Goal: Task Accomplishment & Management: Complete application form

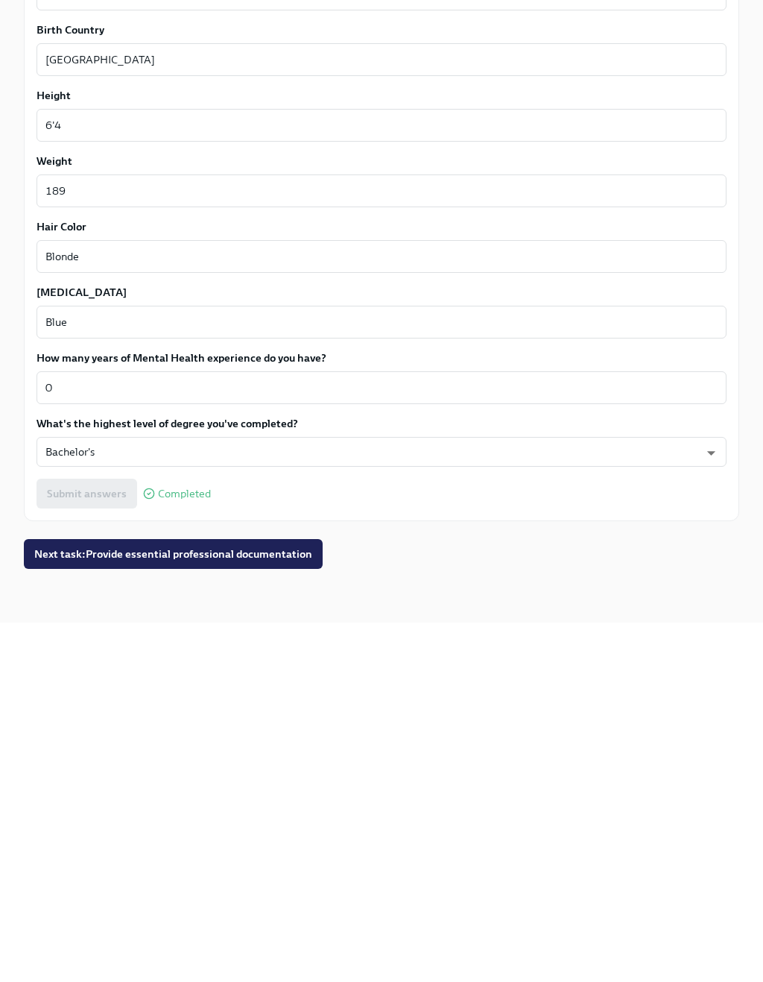
scroll to position [1036, 0]
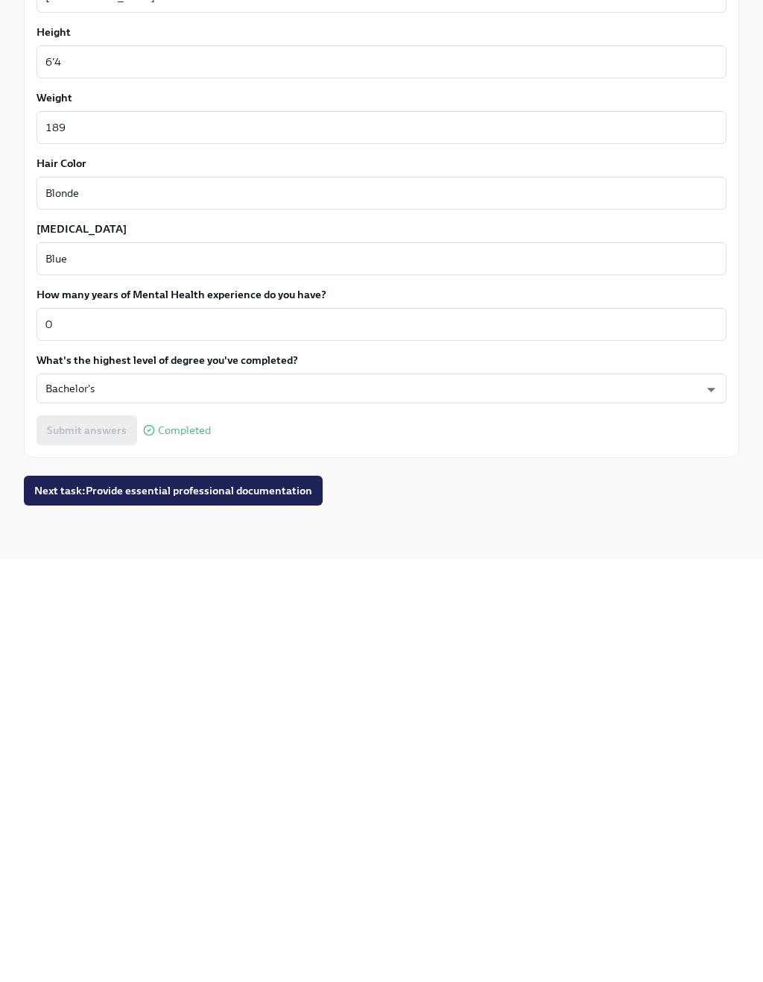
click at [62, 898] on button "Next task : Provide essential professional documentation" at bounding box center [173, 913] width 299 height 30
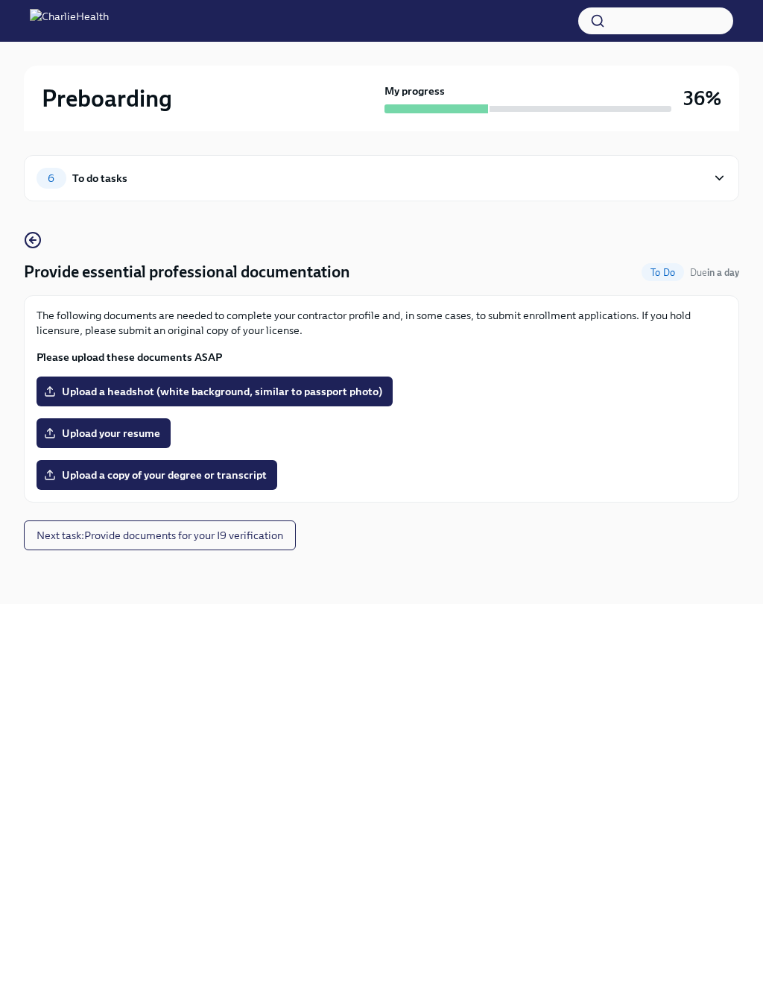
click at [77, 478] on span "Upload a copy of your degree or transcript" at bounding box center [157, 474] width 220 height 15
click at [0, 0] on input "Upload a copy of your degree or transcript" at bounding box center [0, 0] width 0 height 0
click at [81, 434] on span "Upload your resume" at bounding box center [103, 433] width 113 height 15
click at [0, 0] on input "Upload your resume" at bounding box center [0, 0] width 0 height 0
click at [63, 430] on span "Upload your resume" at bounding box center [103, 433] width 113 height 15
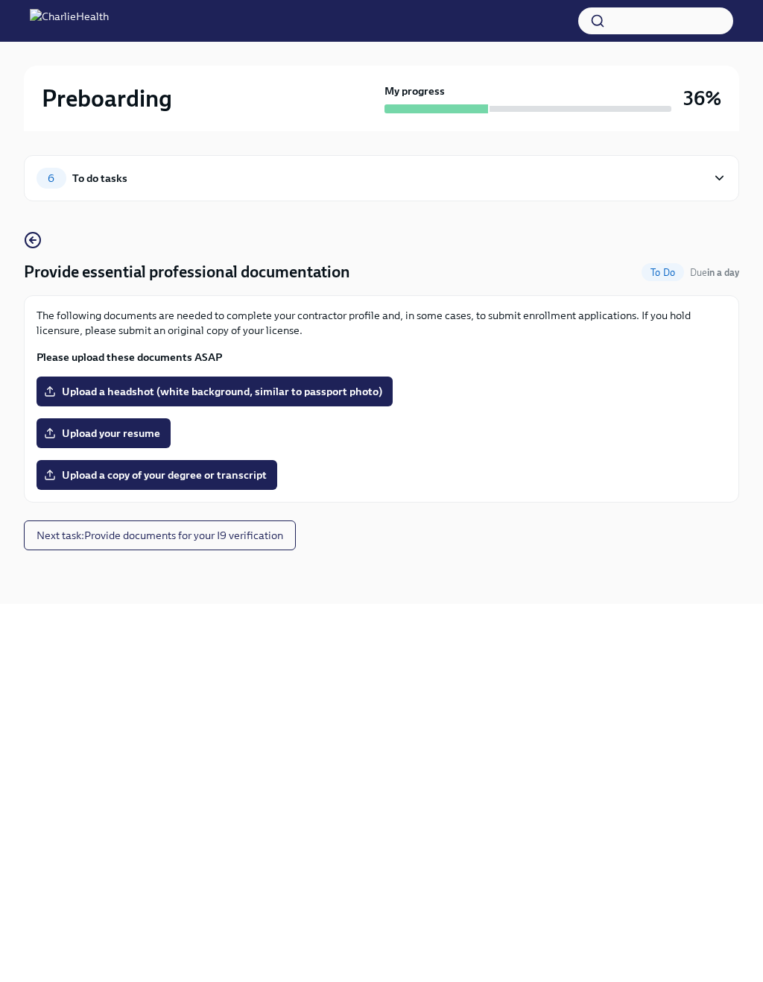
click at [0, 0] on input "Upload your resume" at bounding box center [0, 0] width 0 height 0
click at [218, 485] on label "Upload a copy of your degree or transcript" at bounding box center [157, 475] width 241 height 30
click at [0, 0] on input "Upload a copy of your degree or transcript" at bounding box center [0, 0] width 0 height 0
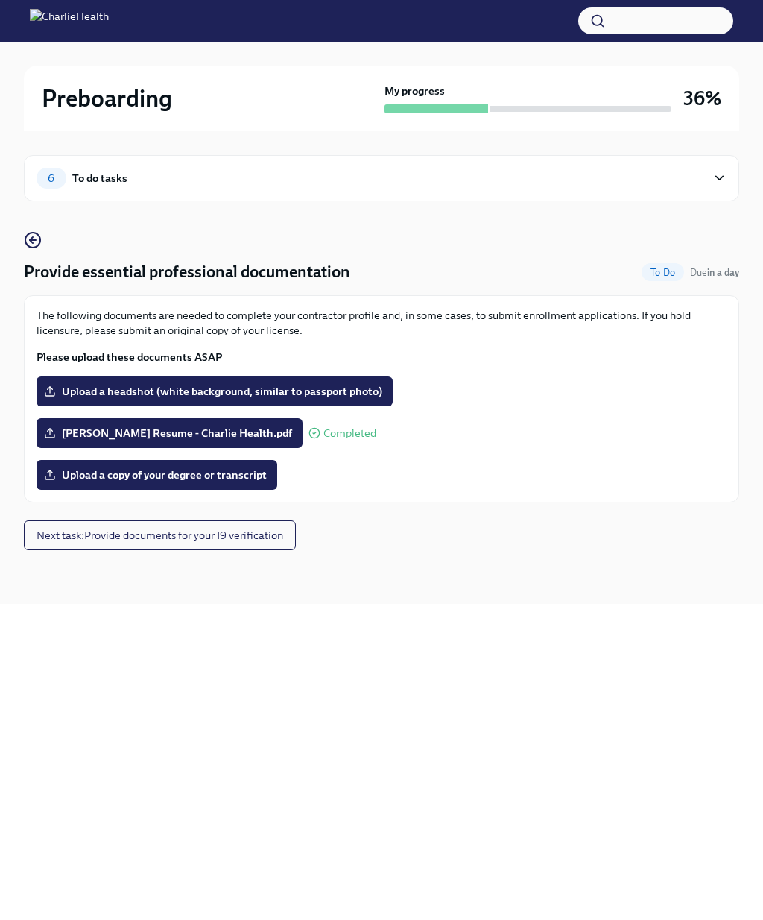
click at [99, 464] on label "Upload a copy of your degree or transcript" at bounding box center [157, 475] width 241 height 30
click at [0, 0] on input "Upload a copy of your degree or transcript" at bounding box center [0, 0] width 0 height 0
click at [370, 398] on span "Upload a headshot (white background, similar to passport photo)" at bounding box center [214, 391] width 335 height 15
click at [0, 0] on input "Upload a headshot (white background, similar to passport photo)" at bounding box center [0, 0] width 0 height 0
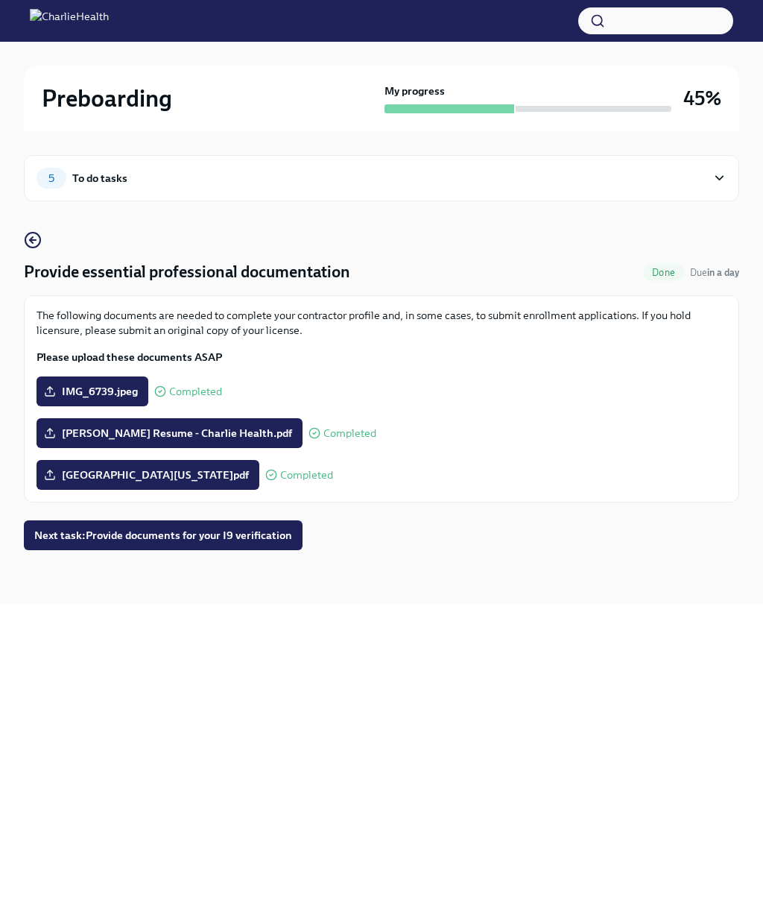
click at [64, 541] on span "Next task : Provide documents for your I9 verification" at bounding box center [163, 535] width 258 height 15
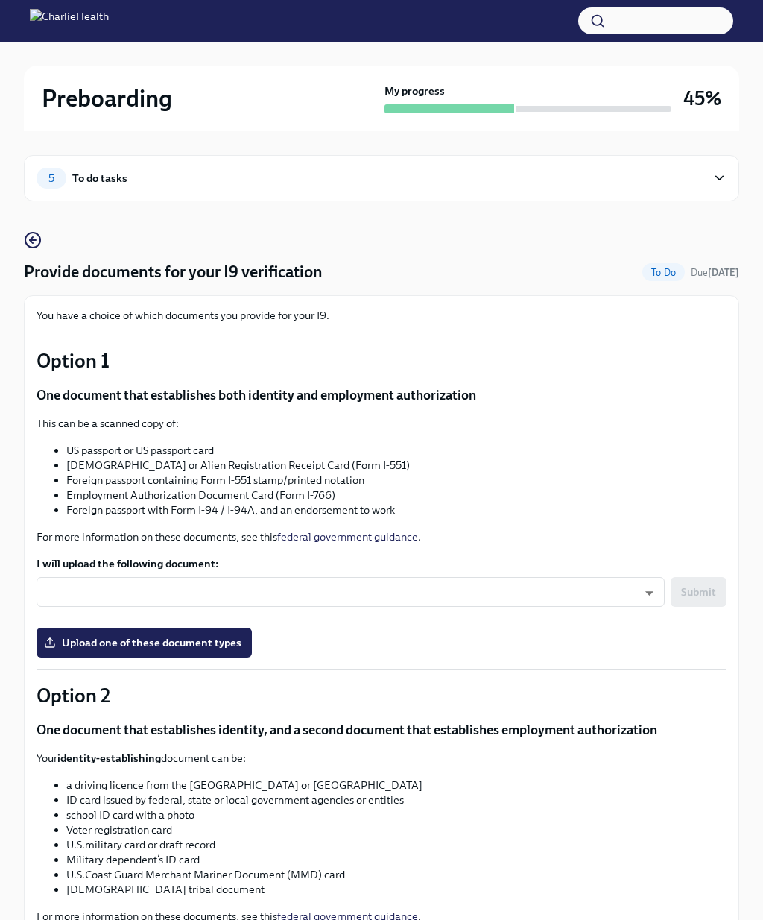
click at [730, 416] on div "You have a choice of which documents you provide for your I9. Option 1 One docu…" at bounding box center [382, 757] width 716 height 924
click at [706, 403] on p "One document that establishes both identity and employment authorization" at bounding box center [382, 395] width 690 height 18
click at [626, 599] on body "Preboarding My progress 45% 5 To do tasks Provide documents for your I9 verific…" at bounding box center [381, 660] width 763 height 1321
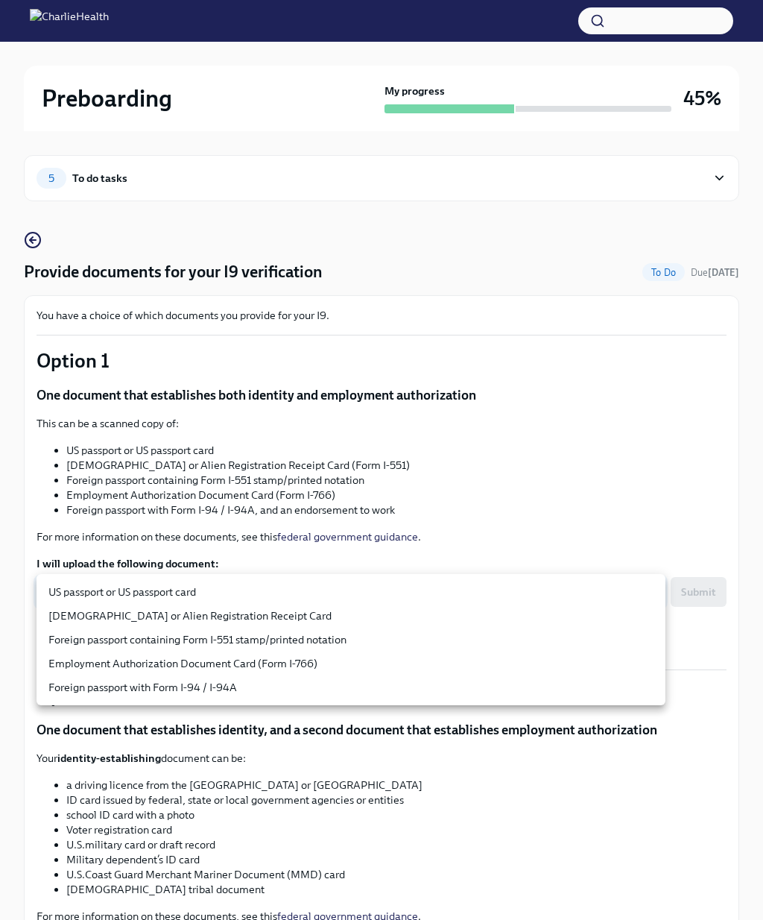
click at [163, 591] on li "US passport or US passport card" at bounding box center [351, 592] width 629 height 24
type input "KnYOjnC8x"
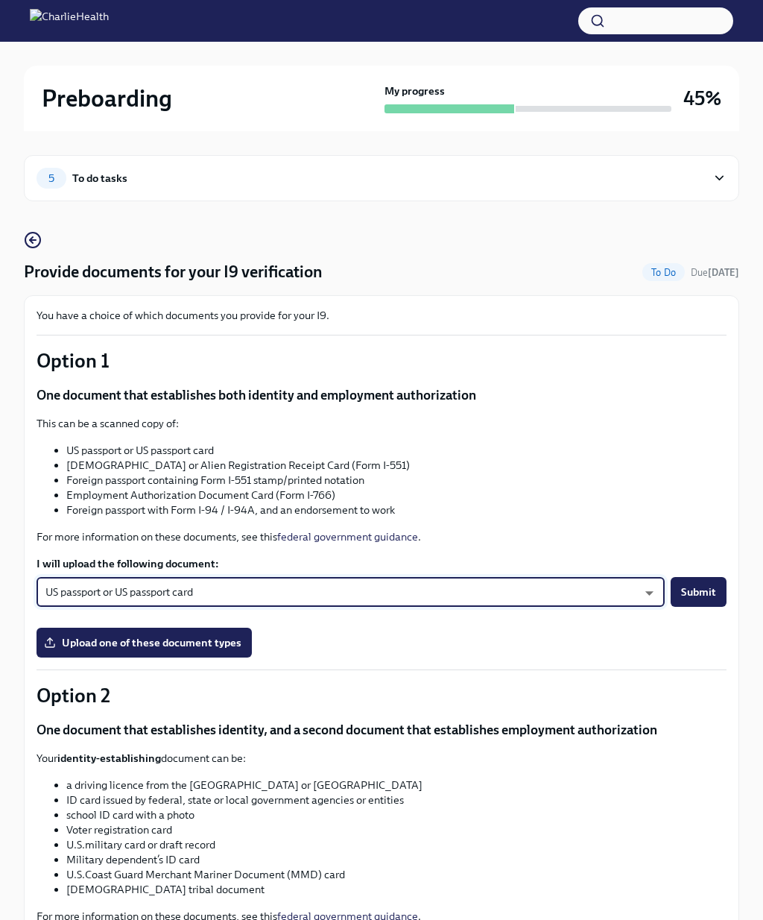
click at [198, 649] on span "Upload one of these document types" at bounding box center [144, 642] width 195 height 15
click at [0, 0] on input "Upload one of these document types" at bounding box center [0, 0] width 0 height 0
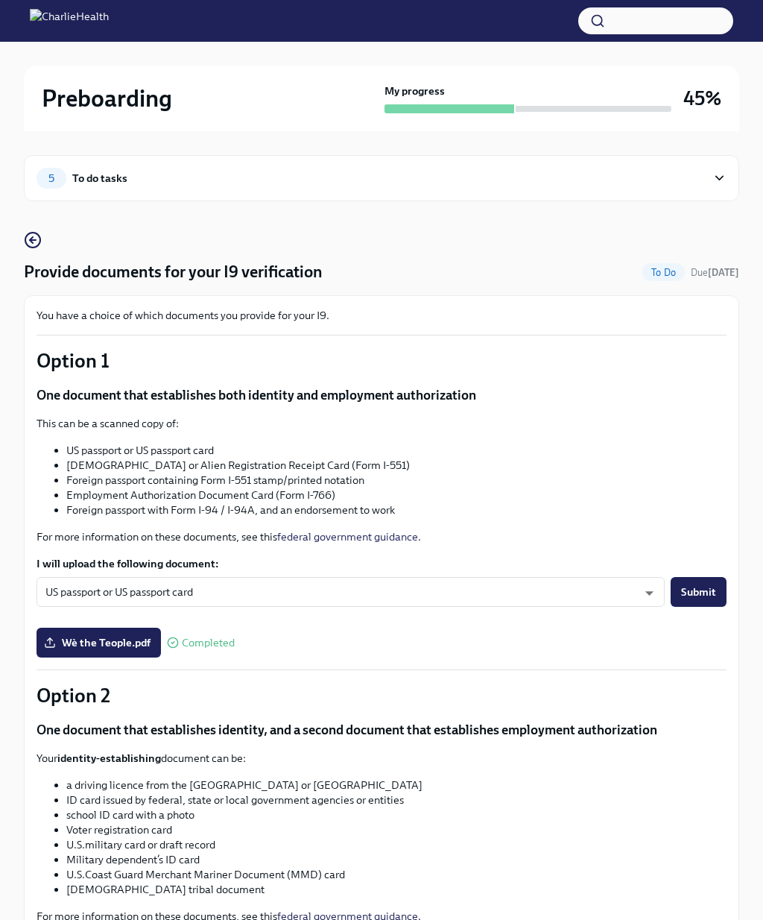
click at [132, 649] on span "Wè the Teople.pdf" at bounding box center [99, 642] width 104 height 15
click at [0, 0] on input "Wè the Teople.pdf" at bounding box center [0, 0] width 0 height 0
click at [230, 643] on span "Completed" at bounding box center [208, 642] width 53 height 11
click at [137, 635] on span "Wè the Teople.pdf" at bounding box center [99, 642] width 104 height 15
click at [0, 0] on input "Wè the Teople.pdf" at bounding box center [0, 0] width 0 height 0
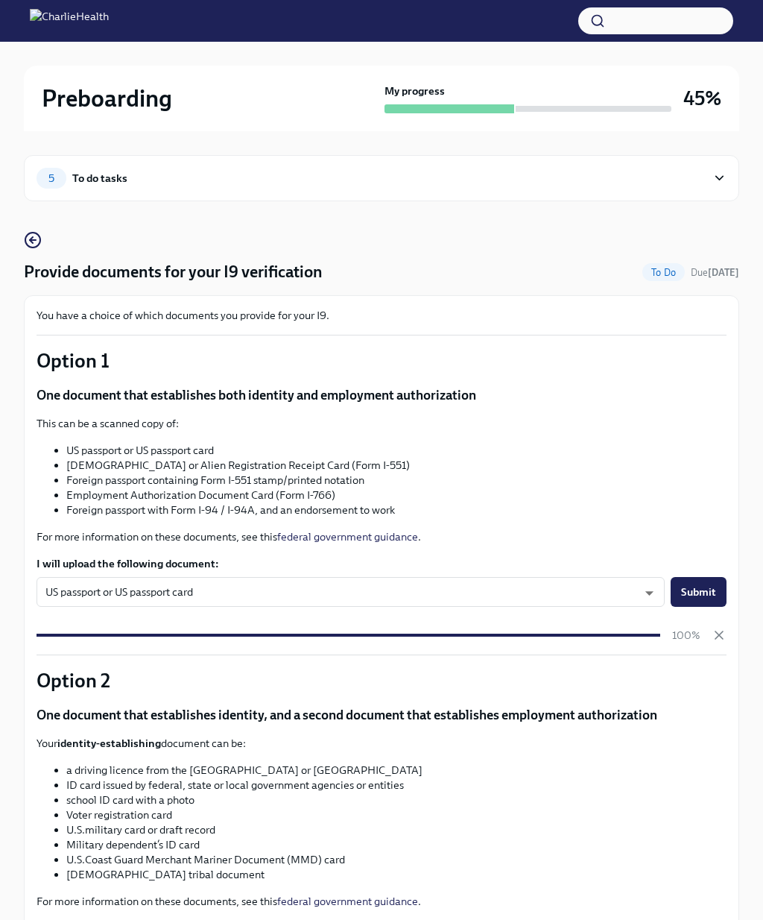
click at [707, 592] on span "Submit" at bounding box center [698, 592] width 35 height 15
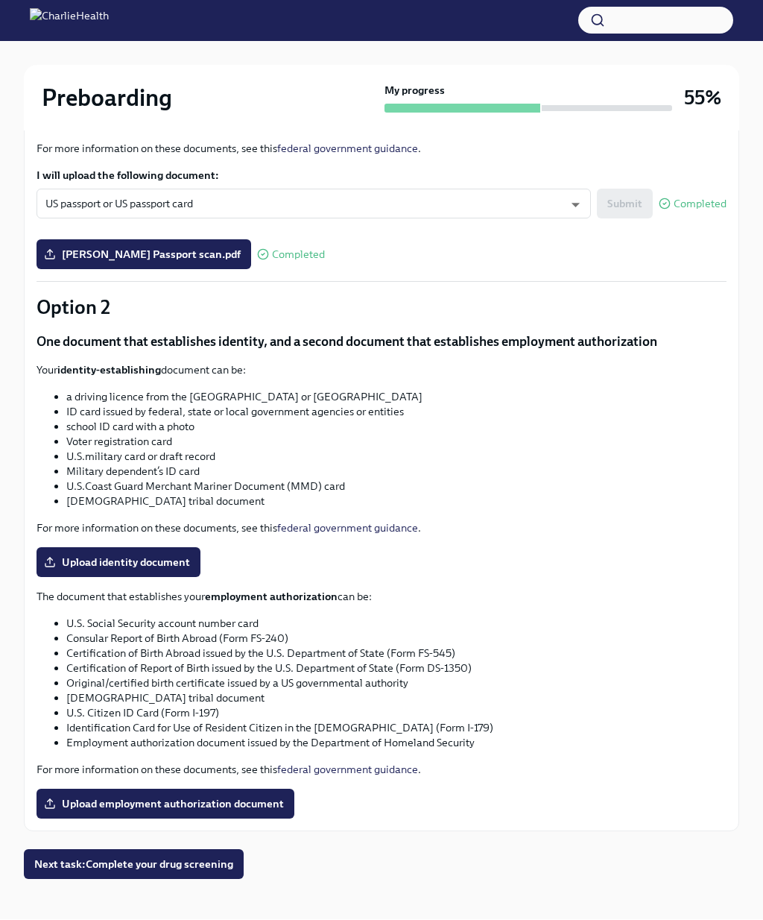
scroll to position [401, 0]
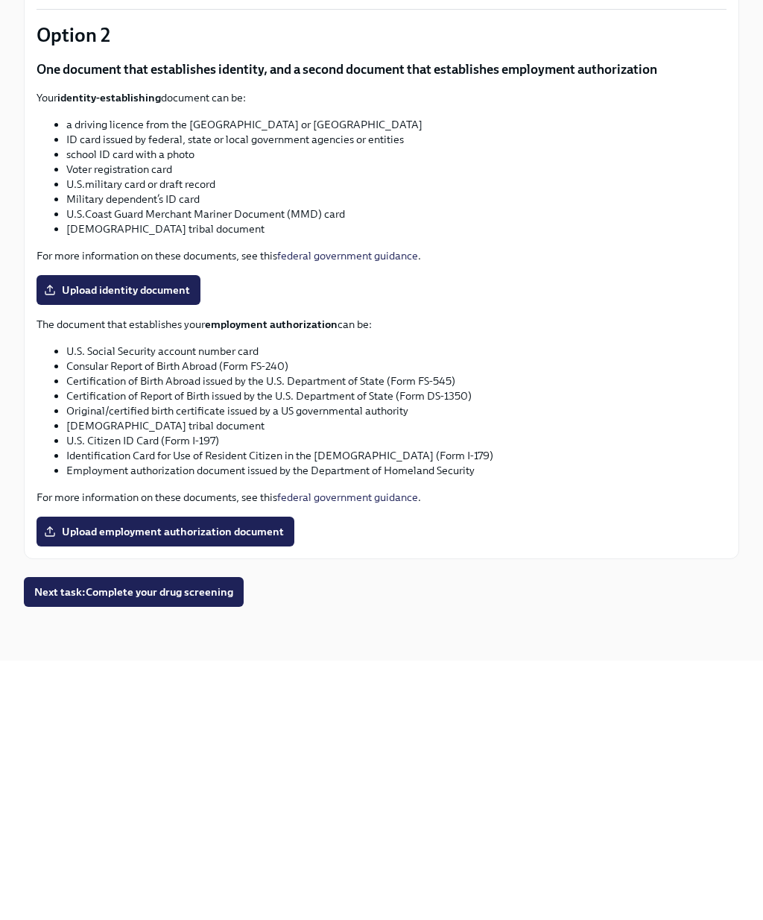
click at [189, 844] on span "Next task : Complete your drug screening" at bounding box center [133, 851] width 199 height 15
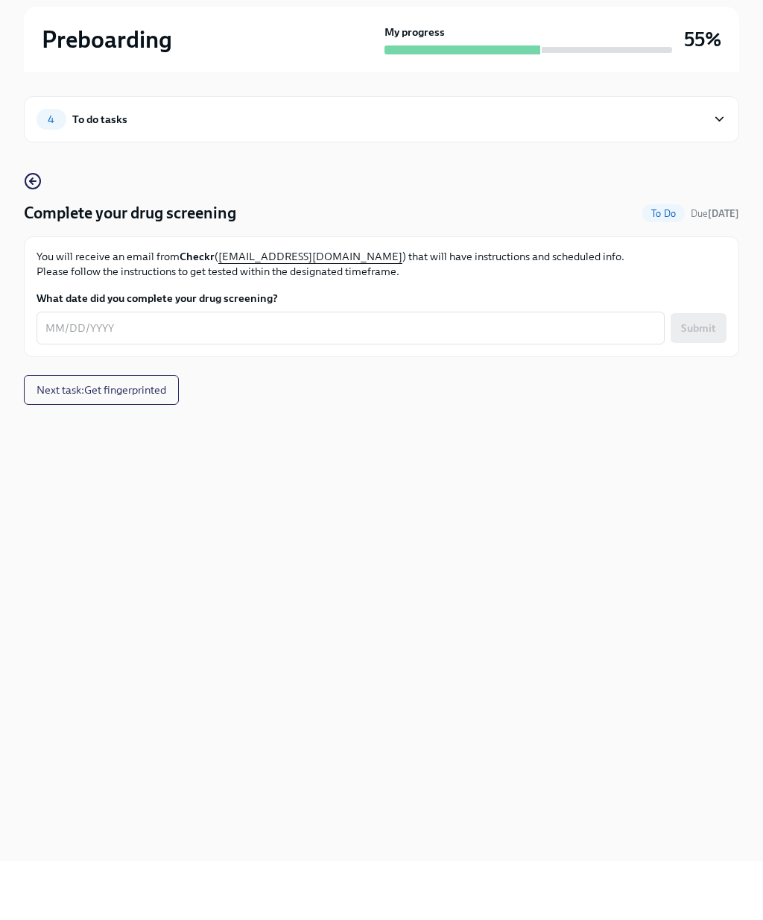
click at [163, 441] on span "Next task : Get fingerprinted" at bounding box center [102, 448] width 130 height 15
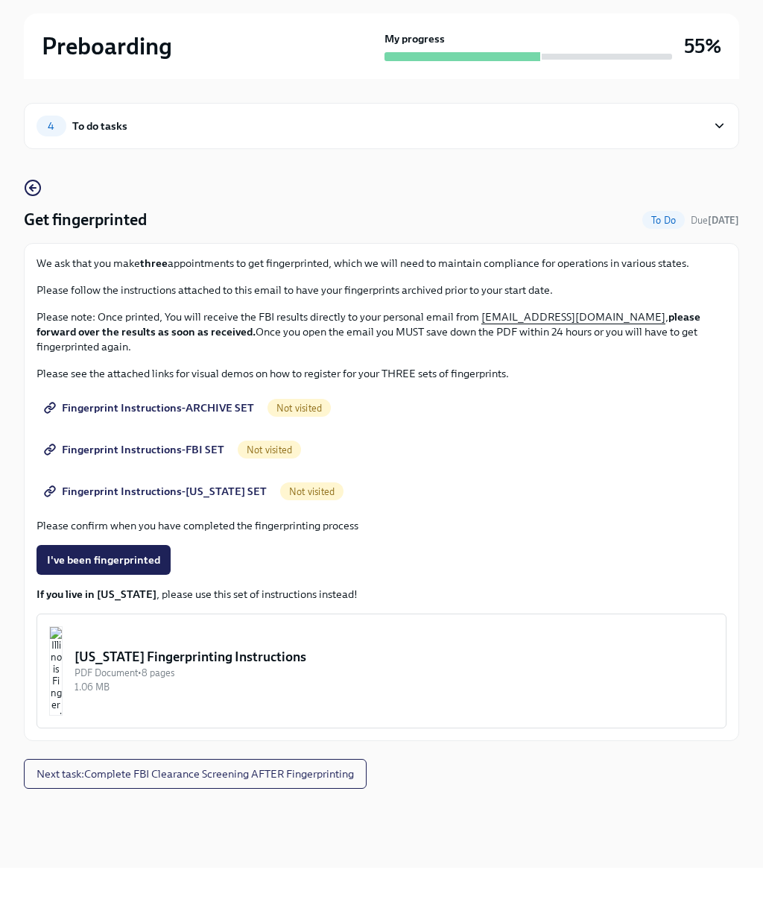
scroll to position [63, 0]
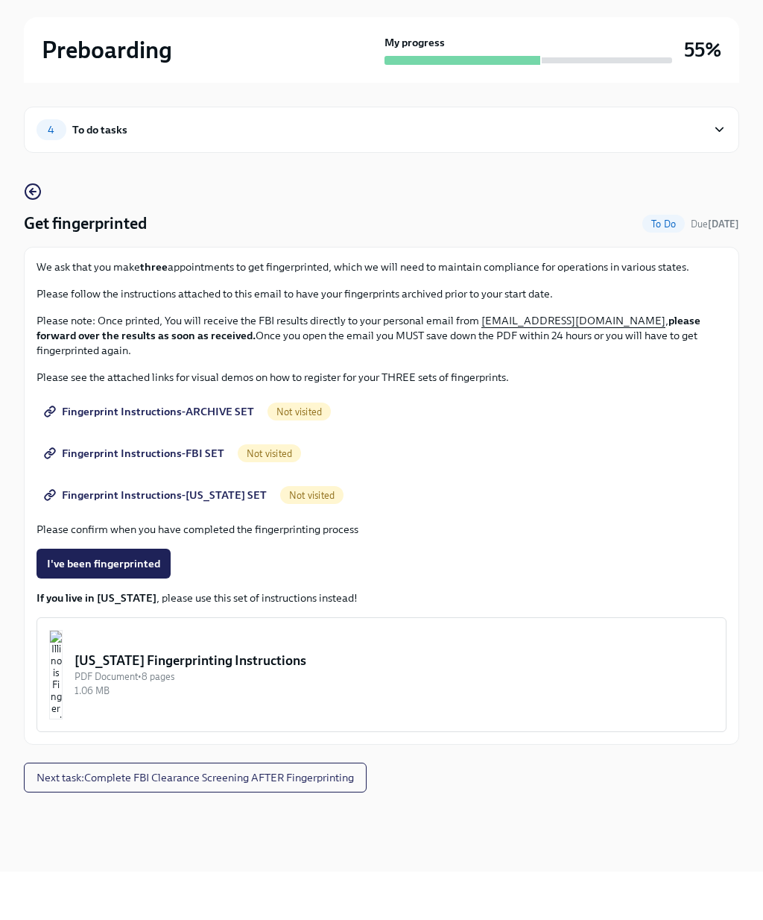
click at [201, 445] on link "Fingerprint Instructions-ARCHIVE SET" at bounding box center [151, 460] width 228 height 30
click at [178, 494] on span "Fingerprint Instructions-FBI SET" at bounding box center [135, 501] width 177 height 15
click at [193, 494] on span "Fingerprint Instructions-FBI SET" at bounding box center [135, 501] width 177 height 15
click at [157, 529] on link "Fingerprint Instructions-[US_STATE] SET" at bounding box center [157, 544] width 241 height 30
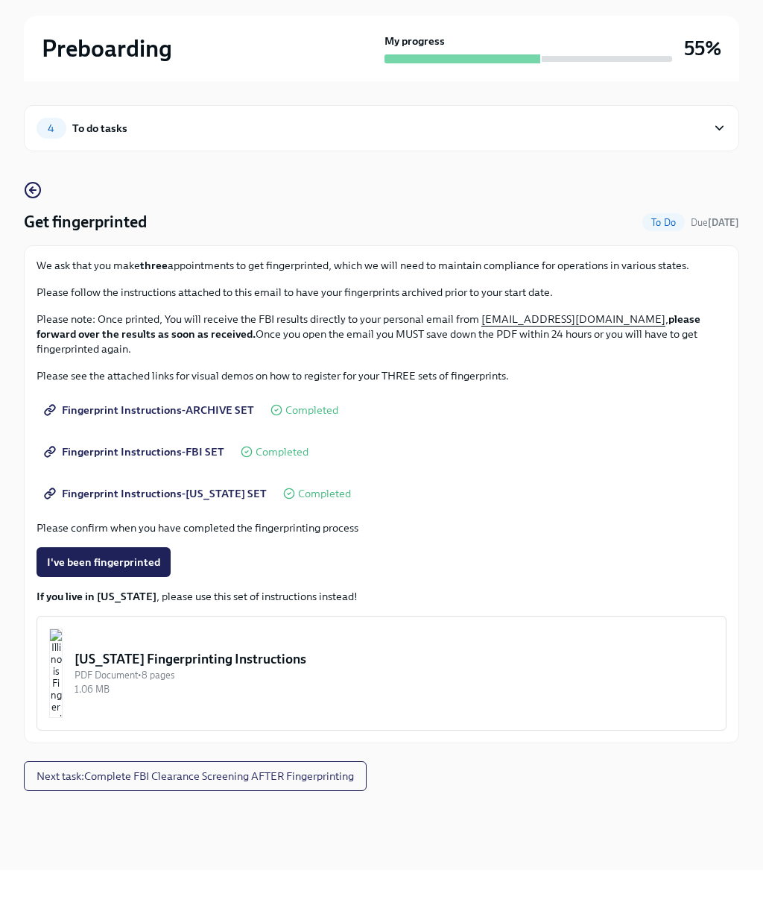
click at [104, 819] on span "Next task : Complete FBI Clearance Screening AFTER Fingerprinting" at bounding box center [196, 826] width 318 height 15
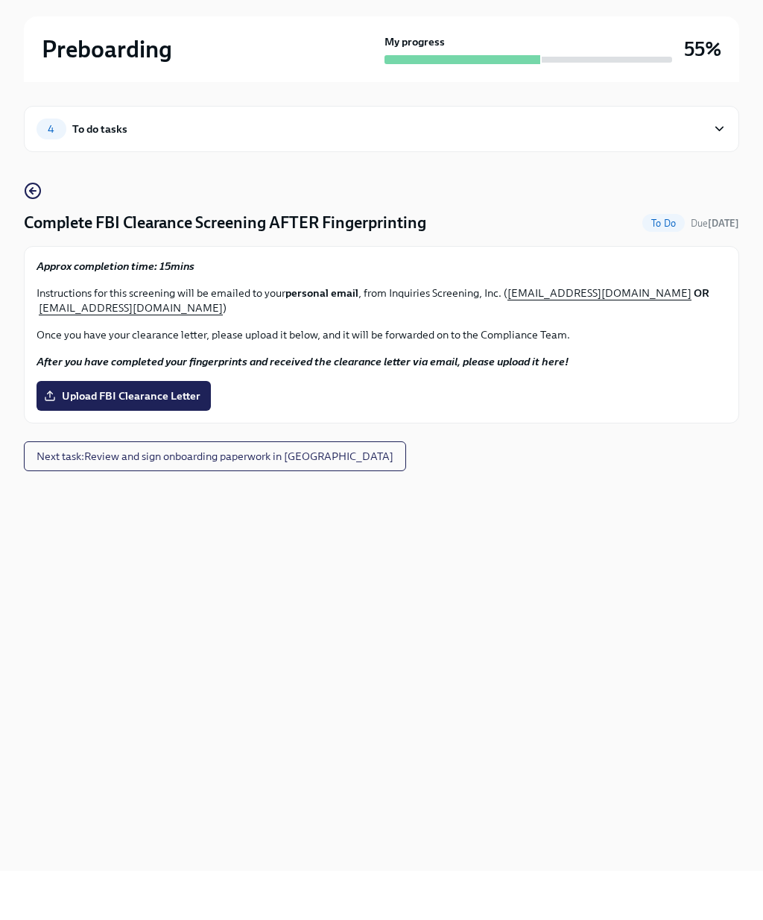
click at [309, 498] on span "Next task : Review and sign onboarding paperwork in [GEOGRAPHIC_DATA]" at bounding box center [215, 505] width 357 height 15
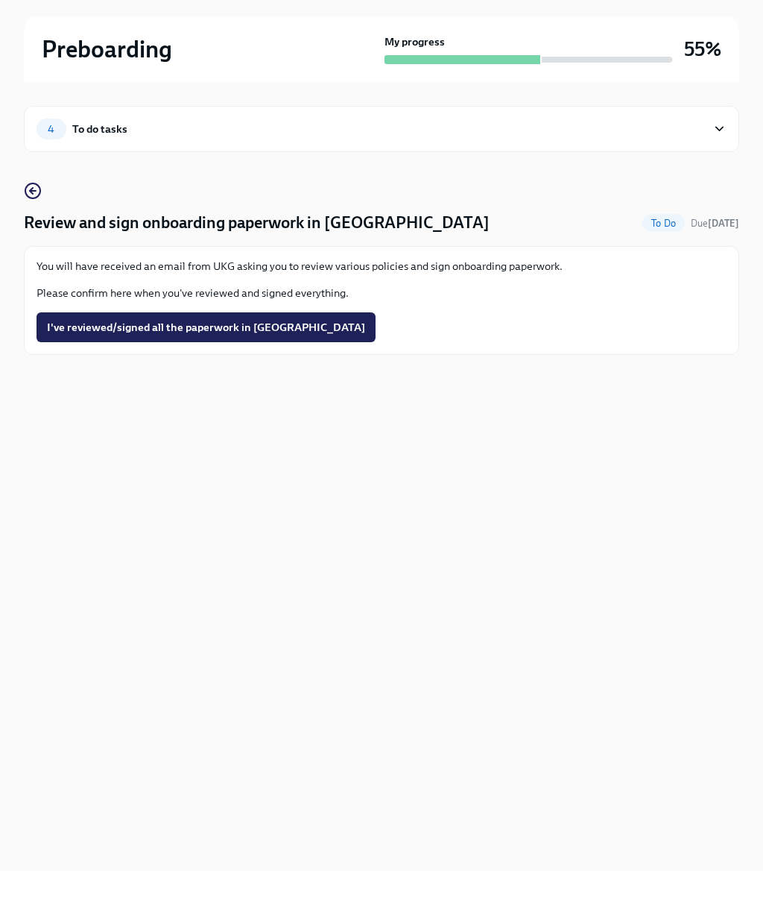
click at [32, 231] on icon "button" at bounding box center [33, 240] width 18 height 18
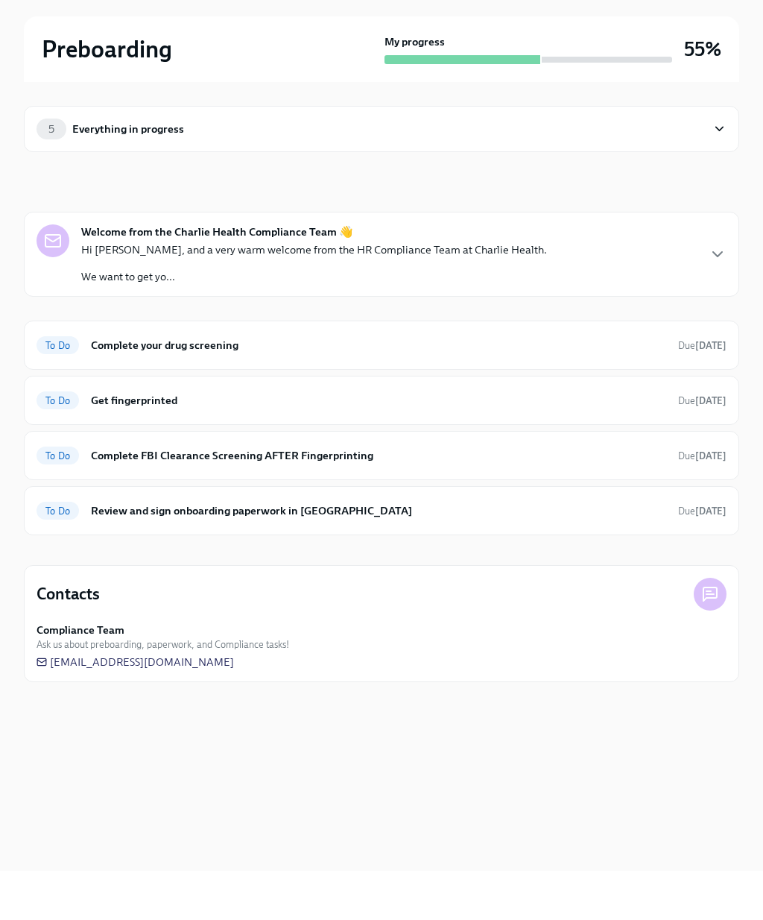
click at [671, 382] on div "To Do Complete your drug screening Due [DATE]" at bounding box center [382, 394] width 690 height 24
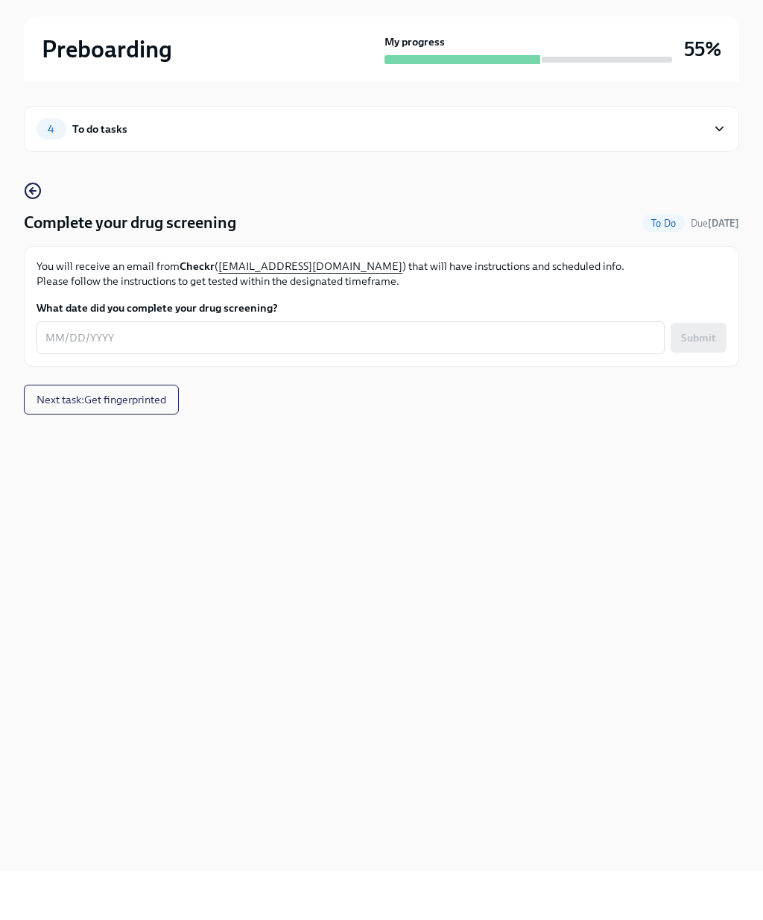
click at [31, 233] on circle "button" at bounding box center [32, 240] width 15 height 15
